Goal: Check status

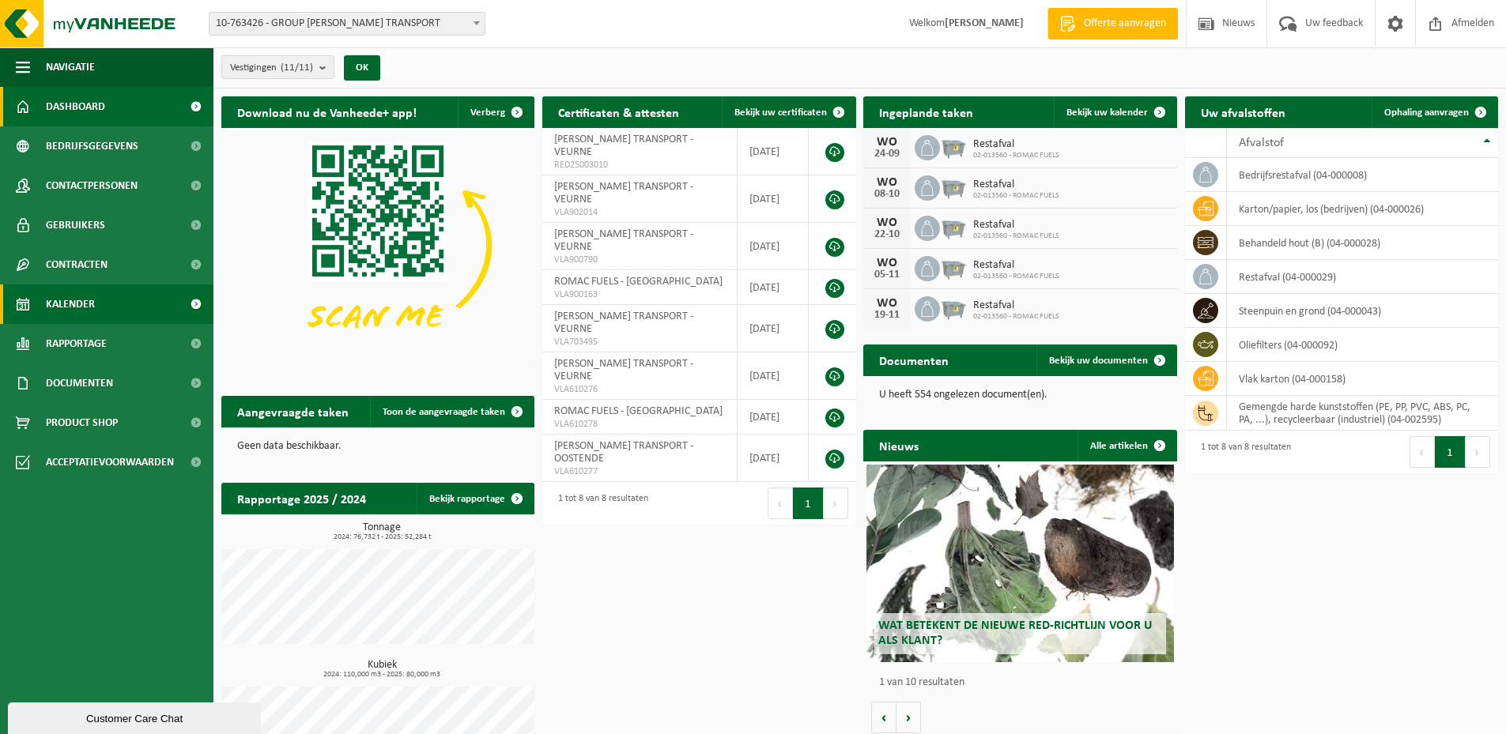
click at [95, 299] on link "Kalender" at bounding box center [106, 305] width 213 height 40
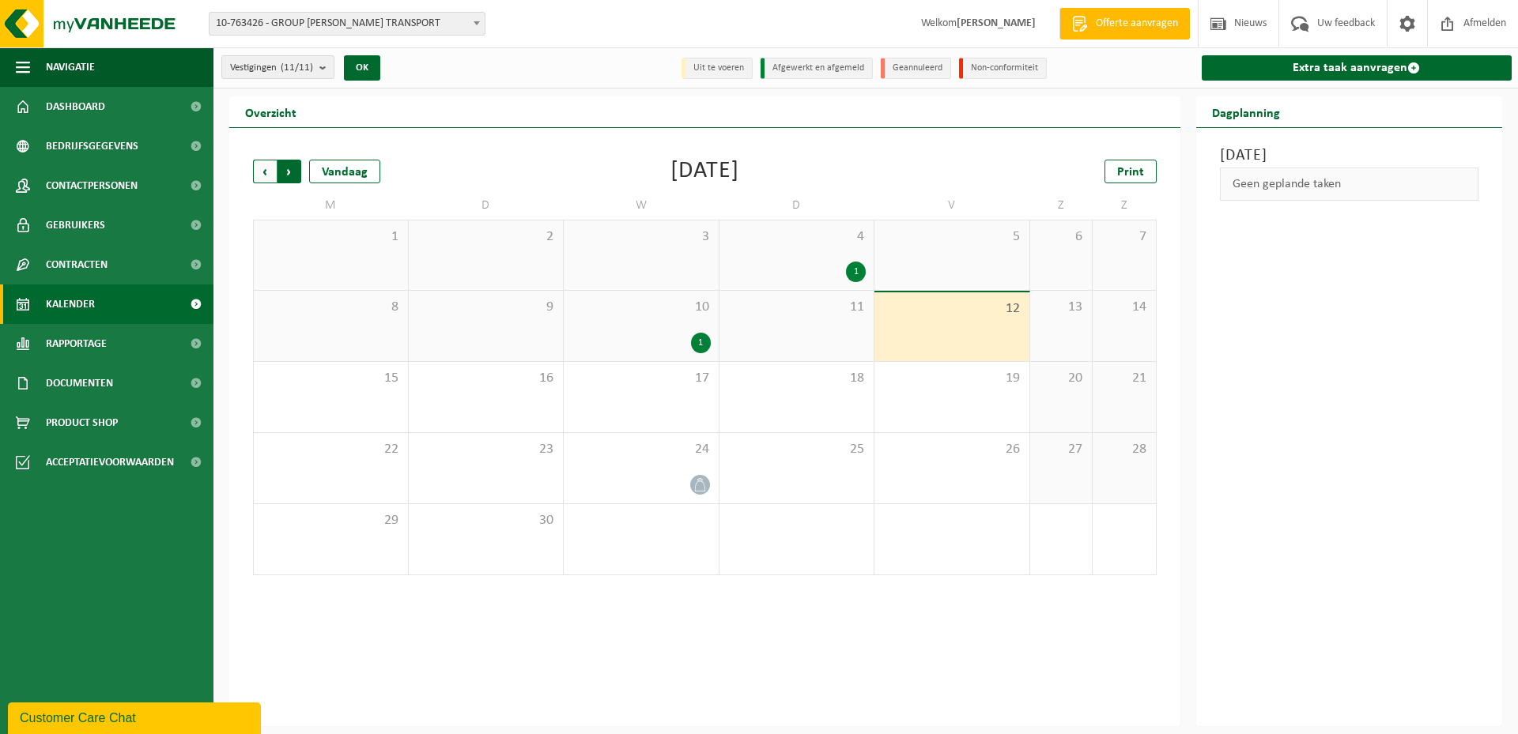
click at [258, 169] on span "Vorige" at bounding box center [265, 172] width 24 height 24
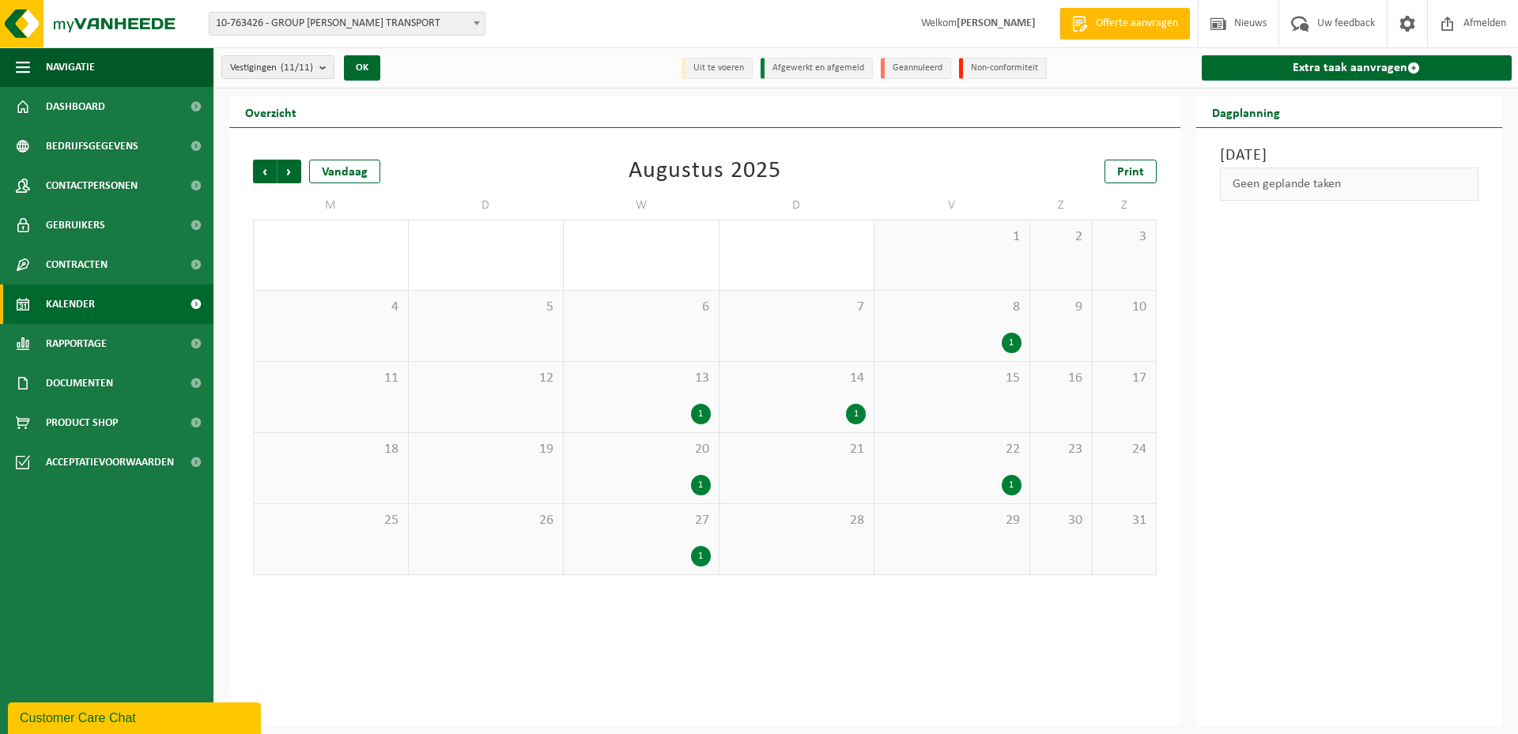
click at [858, 413] on div "1" at bounding box center [856, 414] width 20 height 21
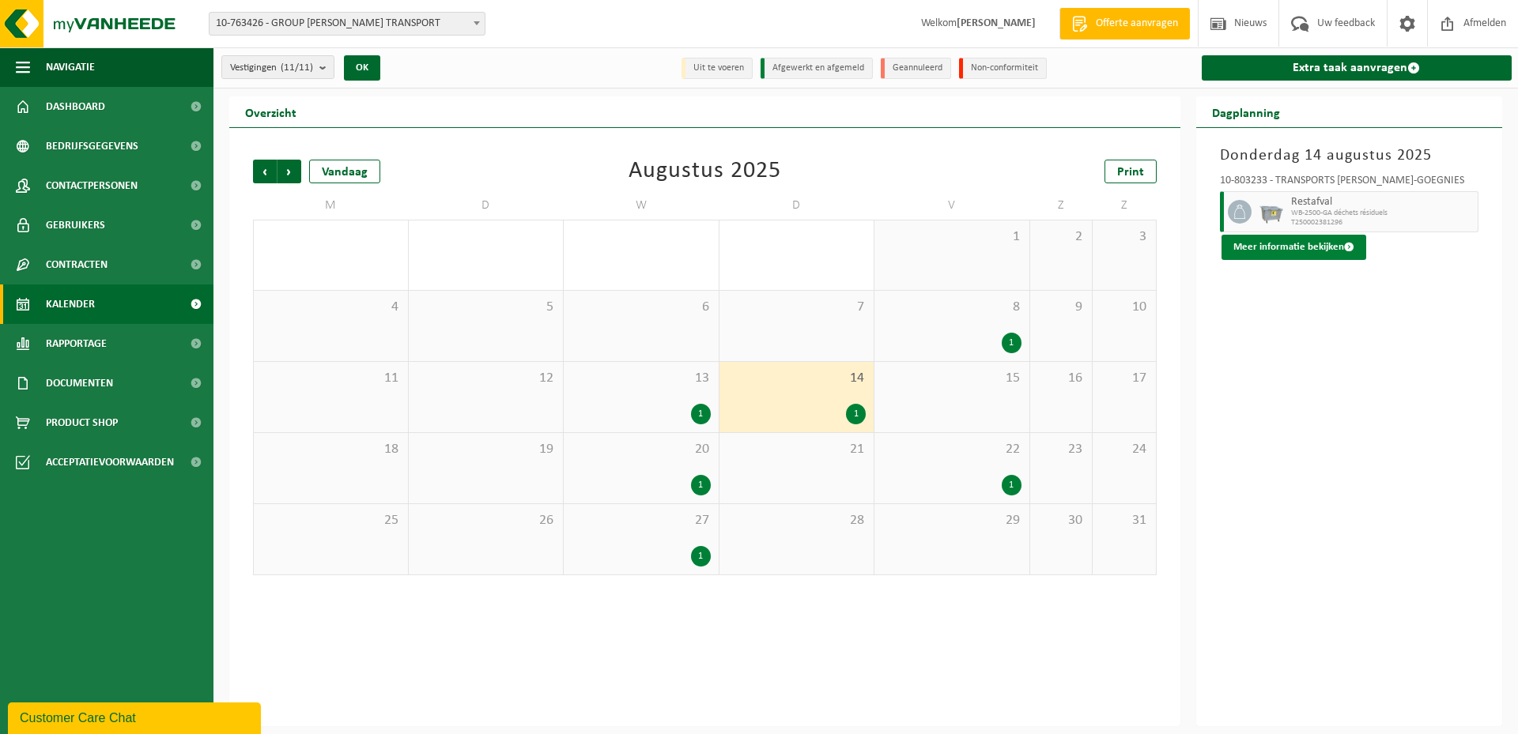
click at [1262, 248] on button "Meer informatie bekijken" at bounding box center [1293, 247] width 145 height 25
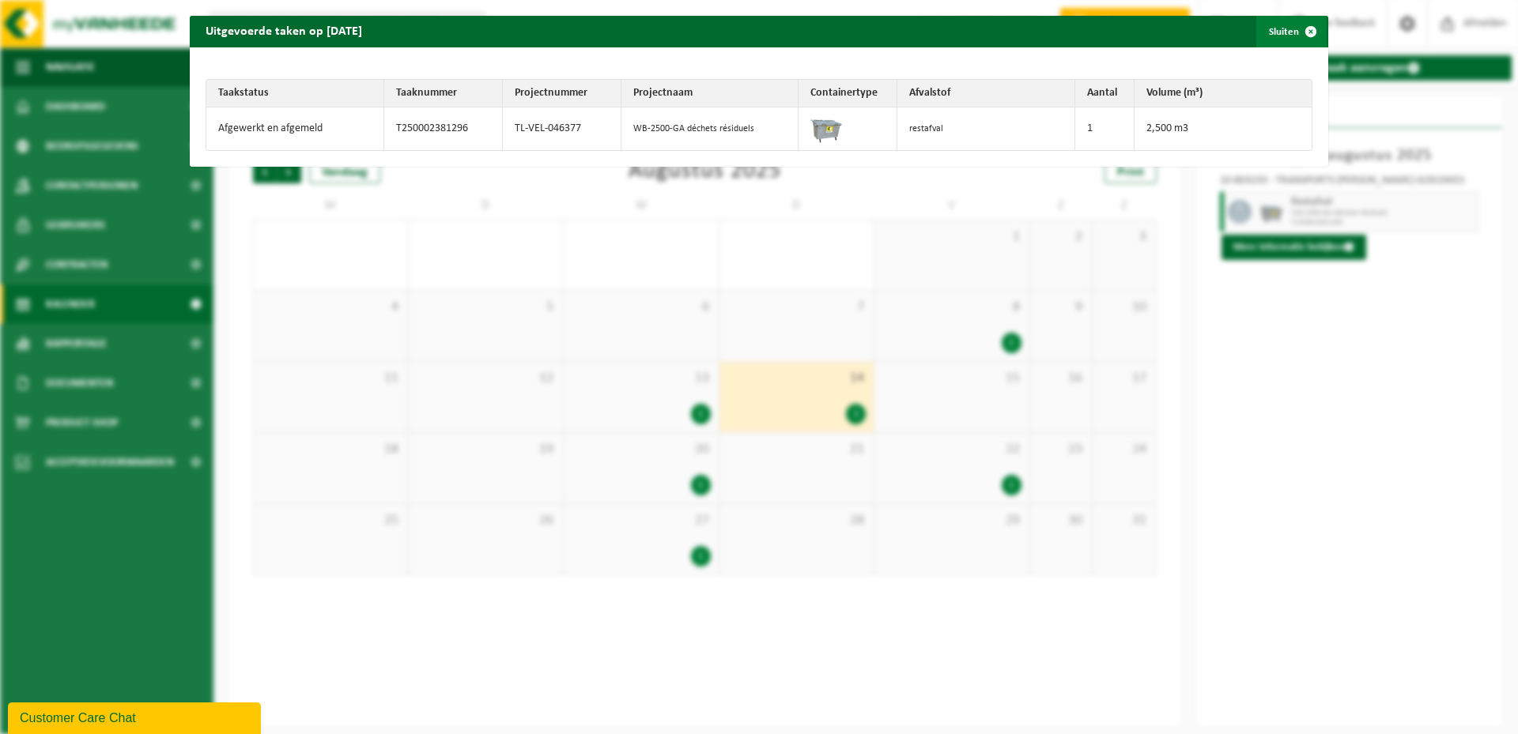
click at [1304, 28] on span "button" at bounding box center [1311, 32] width 32 height 32
